Goal: Task Accomplishment & Management: Manage account settings

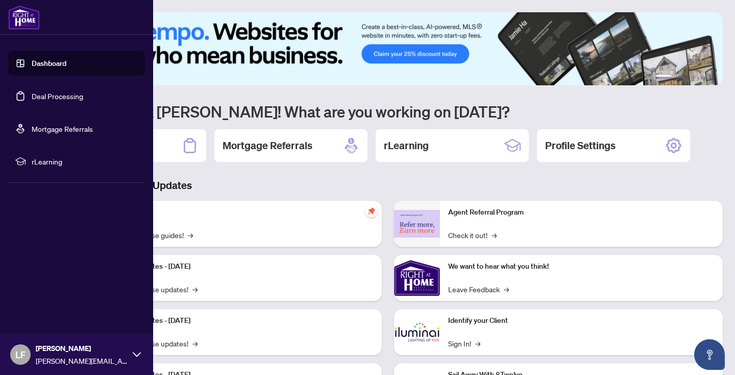
click at [83, 97] on link "Deal Processing" at bounding box center [58, 95] width 52 height 9
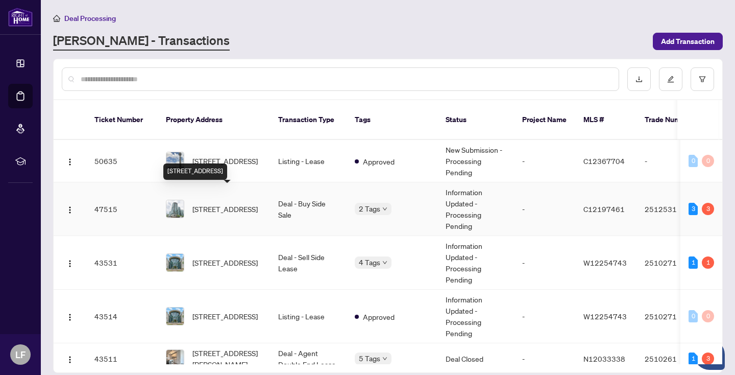
click at [258, 203] on span "[STREET_ADDRESS]" at bounding box center [224, 208] width 65 height 11
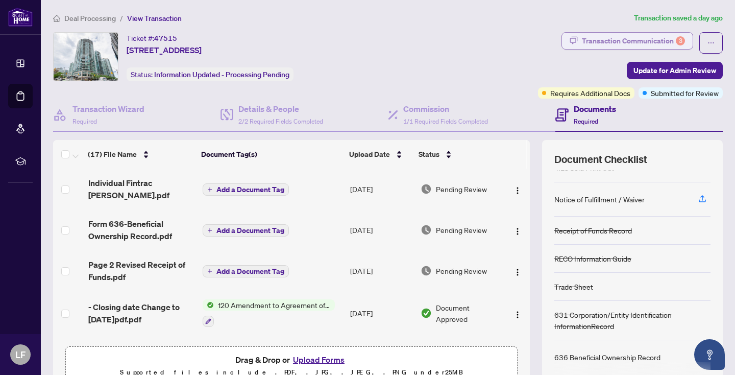
click at [643, 39] on div "Transaction Communication 3" at bounding box center [633, 41] width 103 height 16
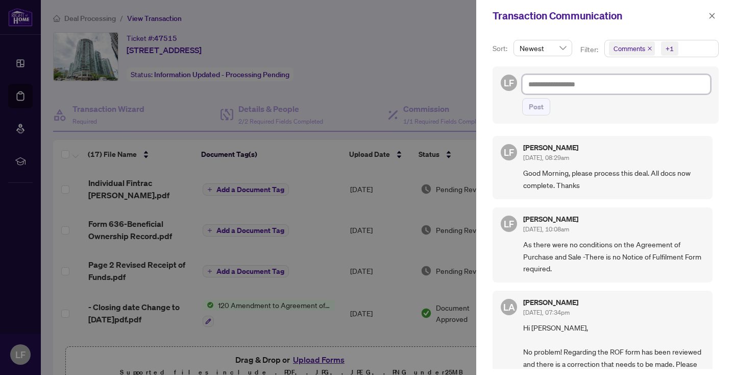
click at [530, 83] on textarea at bounding box center [616, 83] width 188 height 19
click at [713, 13] on icon "close" at bounding box center [711, 15] width 7 height 7
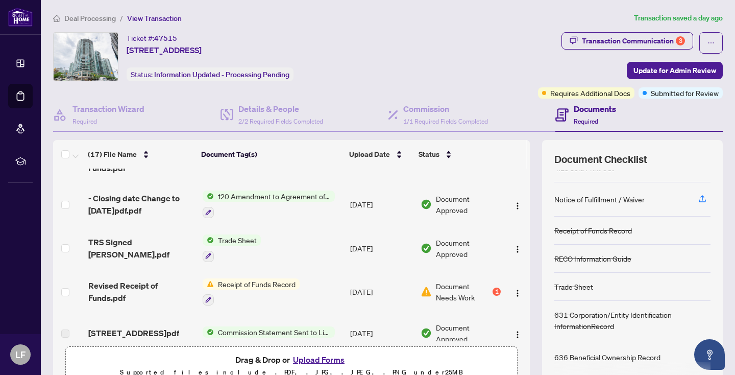
scroll to position [110, 0]
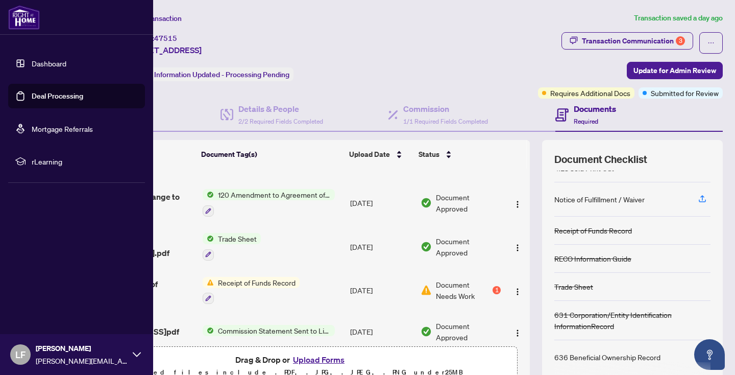
click at [83, 94] on link "Deal Processing" at bounding box center [58, 95] width 52 height 9
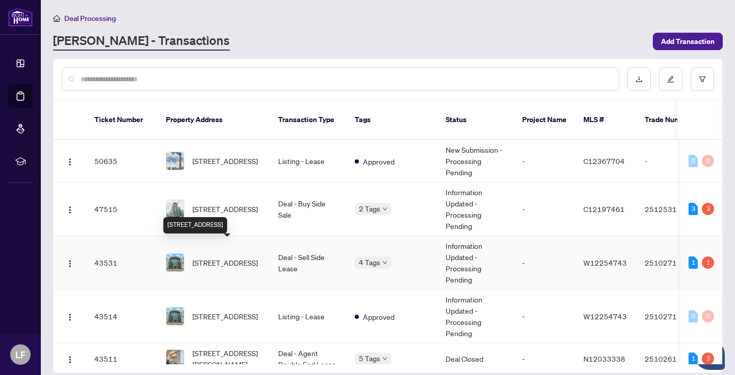
click at [258, 257] on span "[STREET_ADDRESS]" at bounding box center [224, 262] width 65 height 11
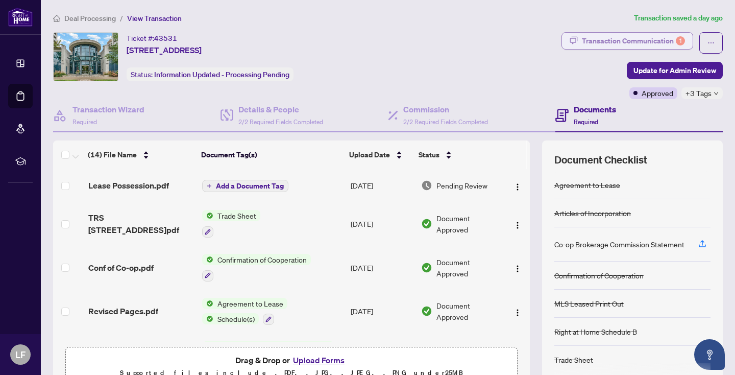
click at [628, 38] on div "Transaction Communication 1" at bounding box center [633, 41] width 103 height 16
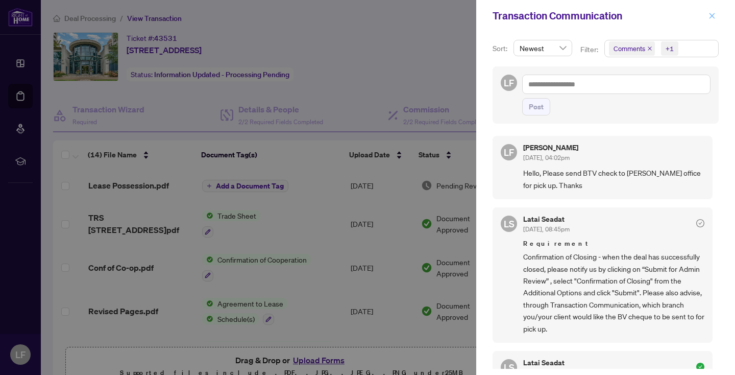
click at [713, 14] on icon "close" at bounding box center [712, 16] width 6 height 6
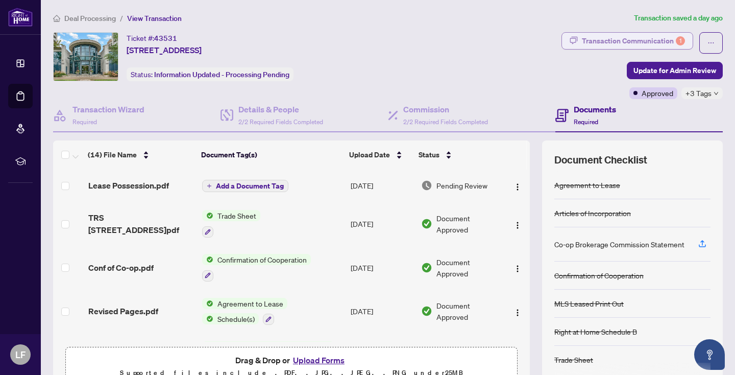
click at [635, 40] on div "Transaction Communication 1" at bounding box center [633, 41] width 103 height 16
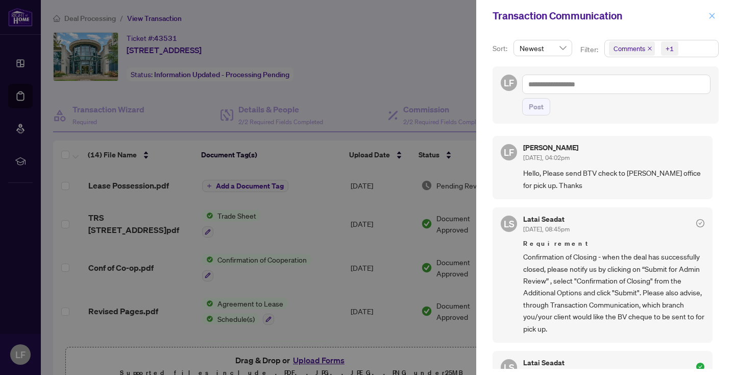
click at [713, 14] on icon "close" at bounding box center [711, 15] width 7 height 7
